Goal: Submit feedback/report problem

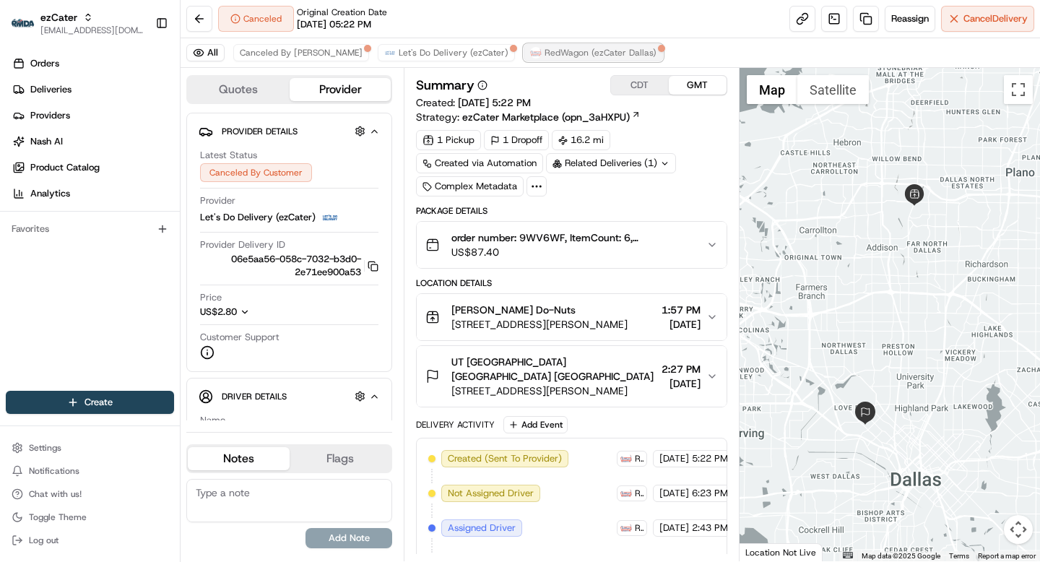
click at [544, 47] on span "RedWagon (ezCater Dallas)" at bounding box center [600, 53] width 112 height 12
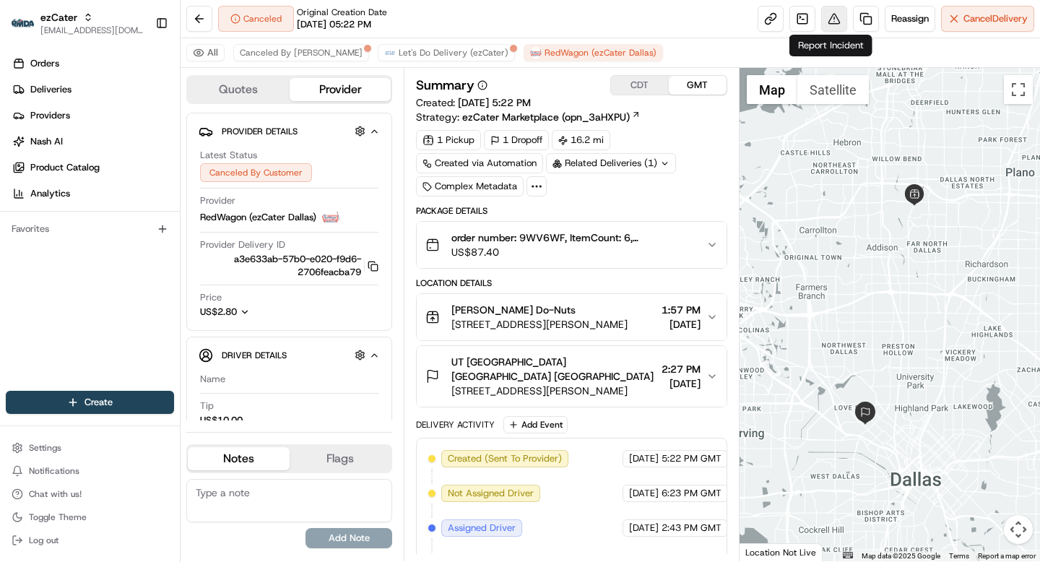
click at [830, 19] on button at bounding box center [834, 19] width 26 height 26
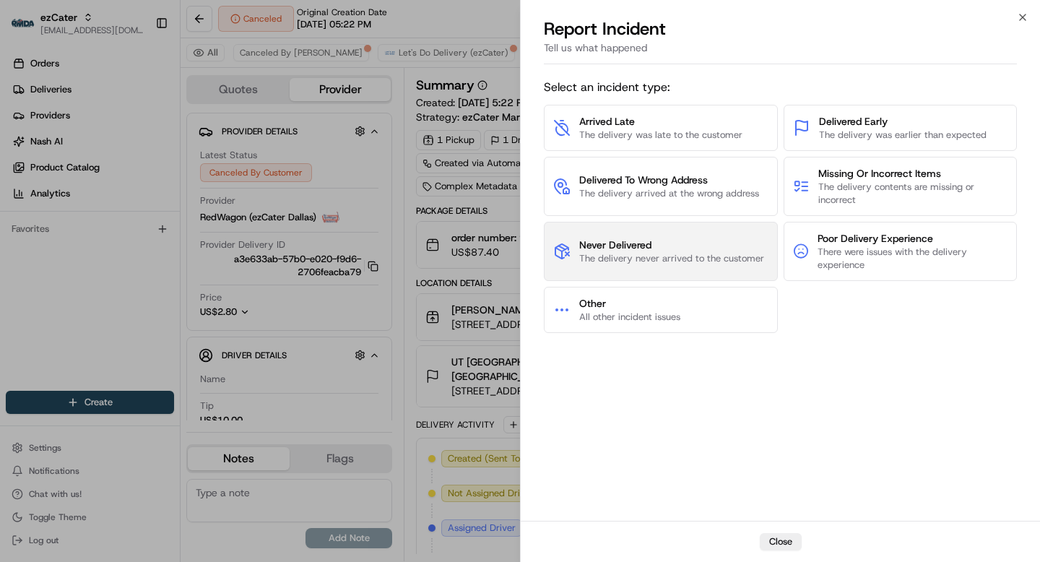
click at [714, 251] on span "Never Delivered" at bounding box center [671, 245] width 185 height 14
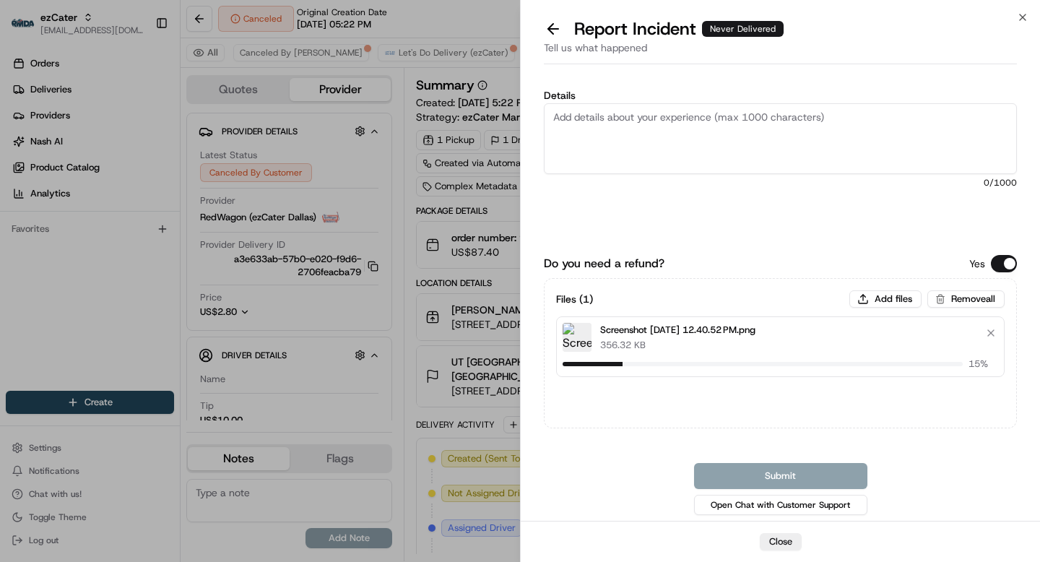
click at [633, 160] on textarea "Details" at bounding box center [780, 138] width 473 height 71
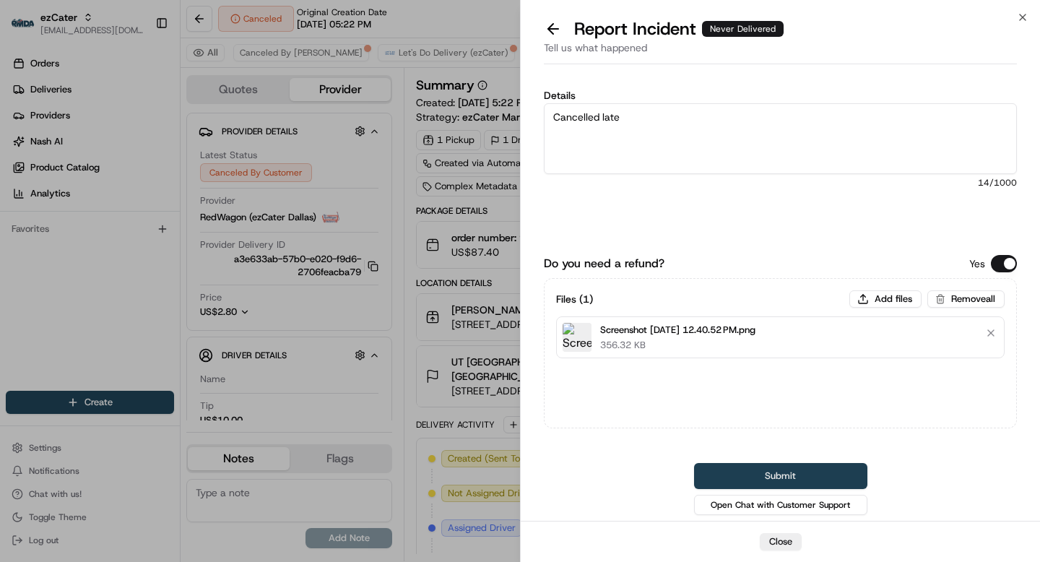
type textarea "Cancelled late"
click at [826, 467] on button "Submit" at bounding box center [780, 476] width 173 height 26
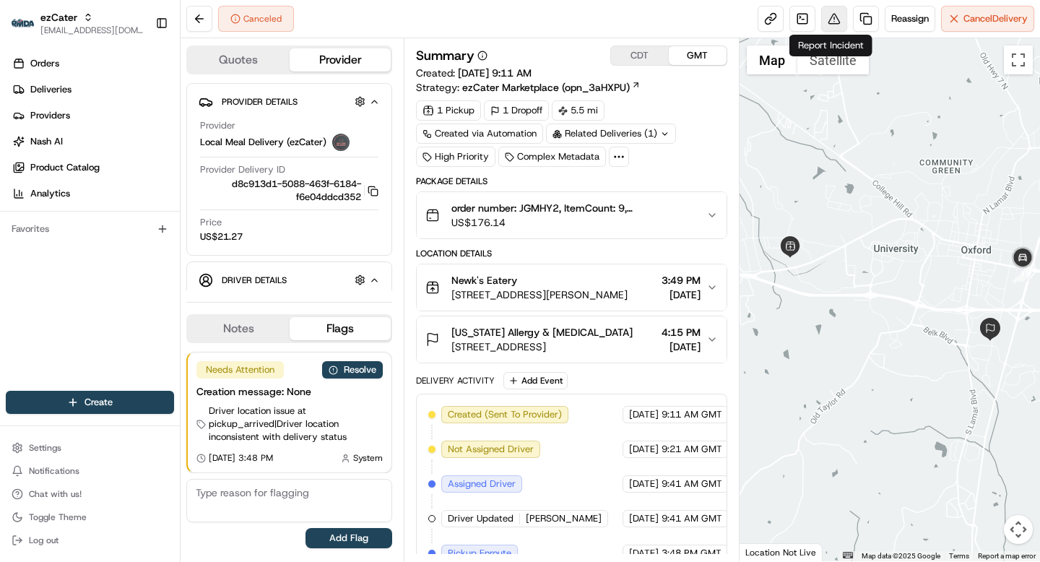
click at [821, 21] on button at bounding box center [834, 19] width 26 height 26
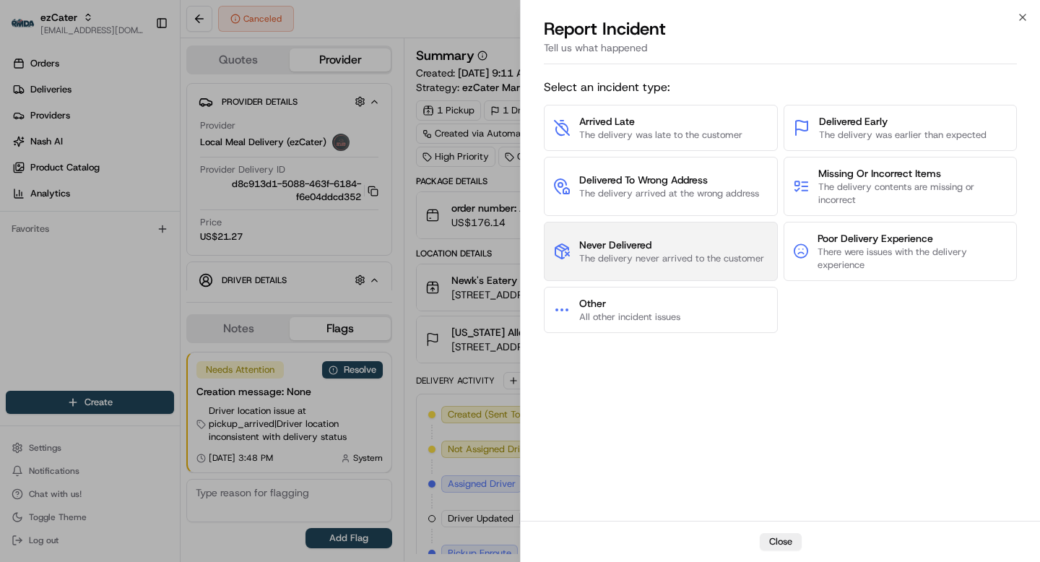
click at [669, 252] on span "The delivery never arrived to the customer" at bounding box center [671, 258] width 185 height 13
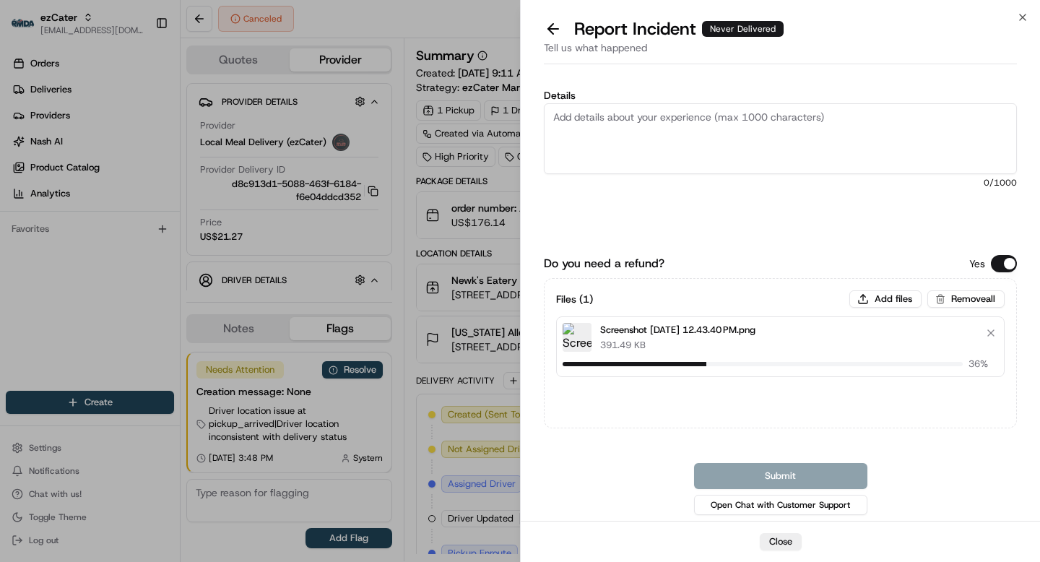
click at [695, 141] on textarea "Details" at bounding box center [780, 138] width 473 height 71
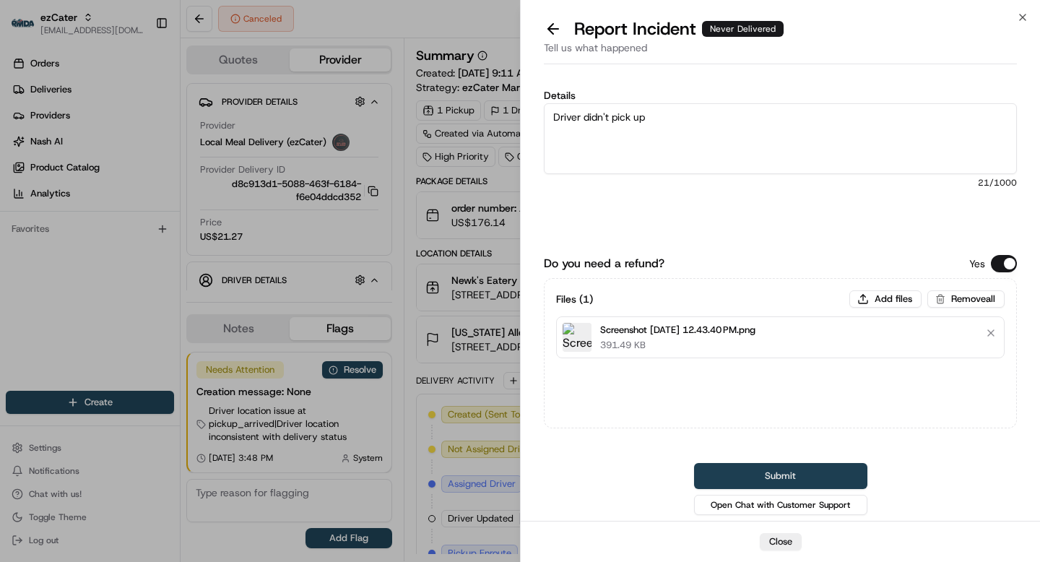
type textarea "Driver didn't pick up"
click at [824, 473] on button "Submit" at bounding box center [780, 476] width 173 height 26
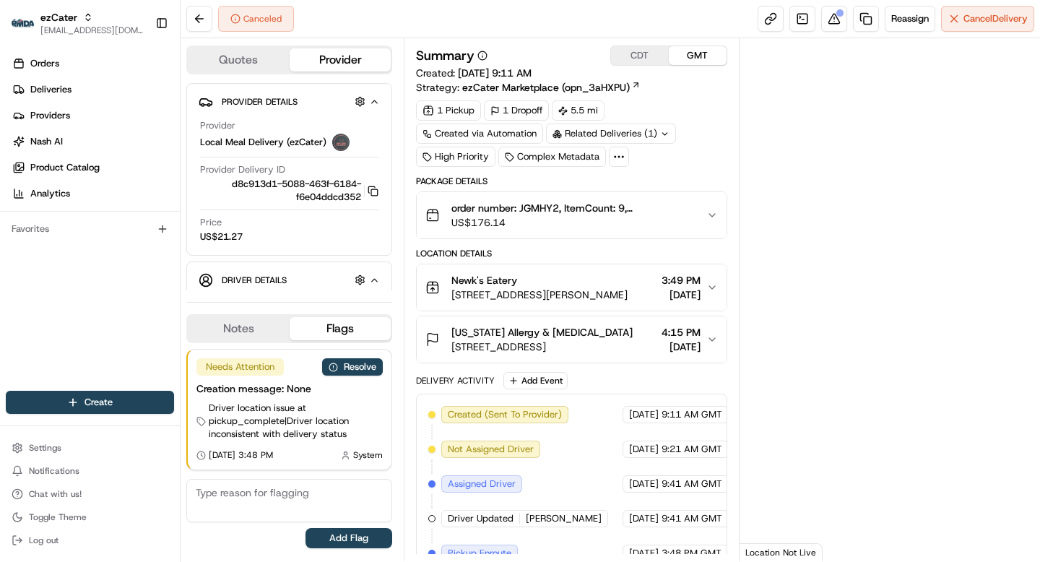
scroll to position [124, 0]
